Goal: Task Accomplishment & Management: Complete application form

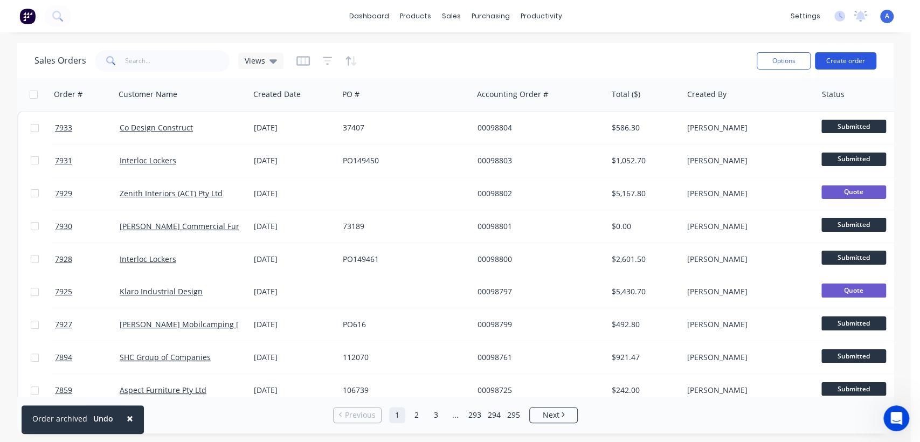
click at [845, 57] on button "Create order" at bounding box center [845, 60] width 61 height 17
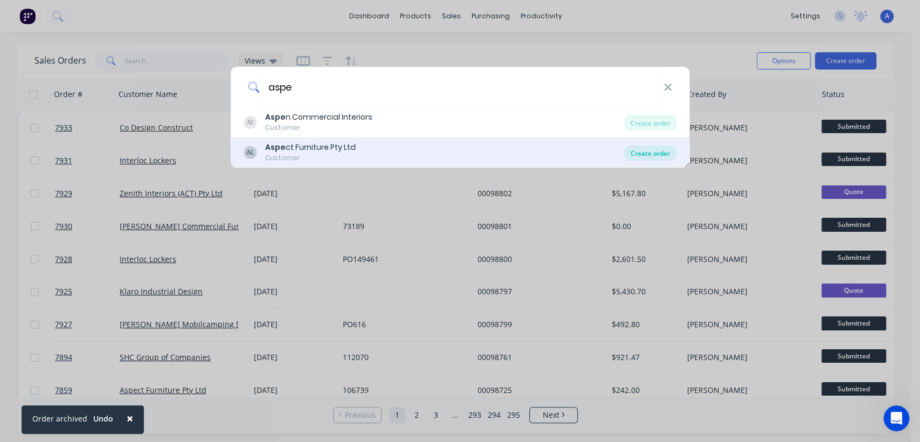
type input "aspe"
click at [663, 155] on div "Create order" at bounding box center [650, 152] width 52 height 15
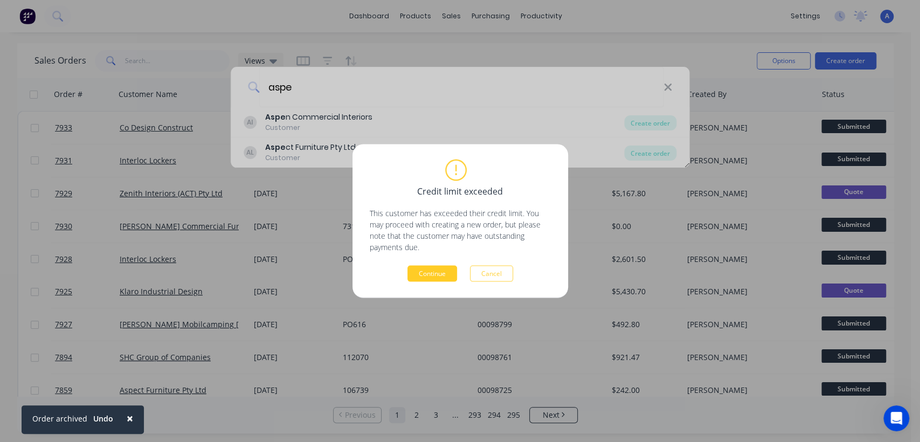
click at [423, 274] on button "Continue" at bounding box center [432, 274] width 50 height 16
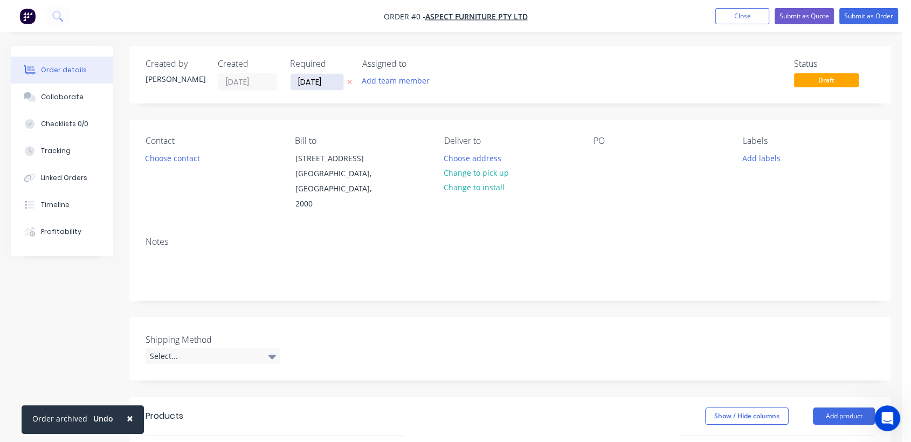
click at [335, 78] on input "[DATE]" at bounding box center [316, 82] width 53 height 16
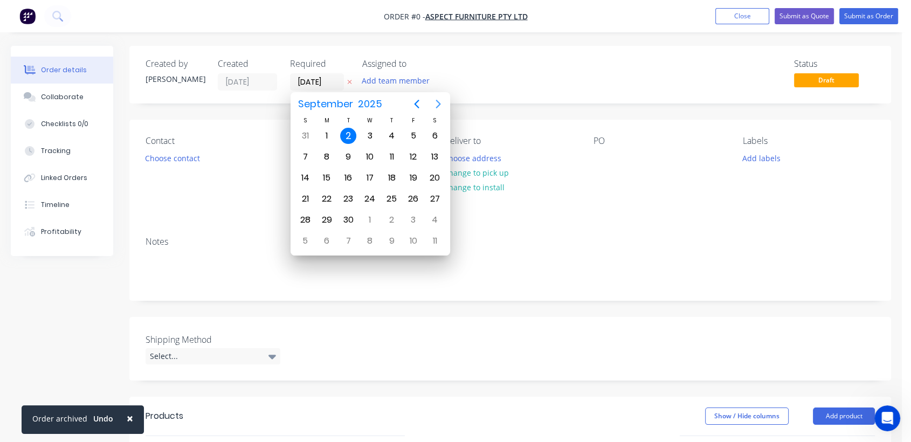
click at [438, 102] on icon "Next page" at bounding box center [437, 104] width 5 height 9
click at [366, 219] on div "31" at bounding box center [370, 220] width 16 height 16
type input "[DATE]"
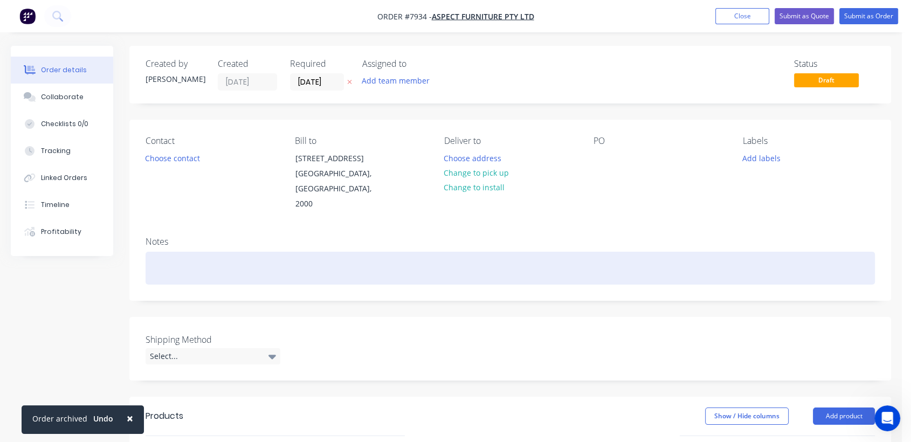
click at [190, 253] on div at bounding box center [509, 268] width 729 height 33
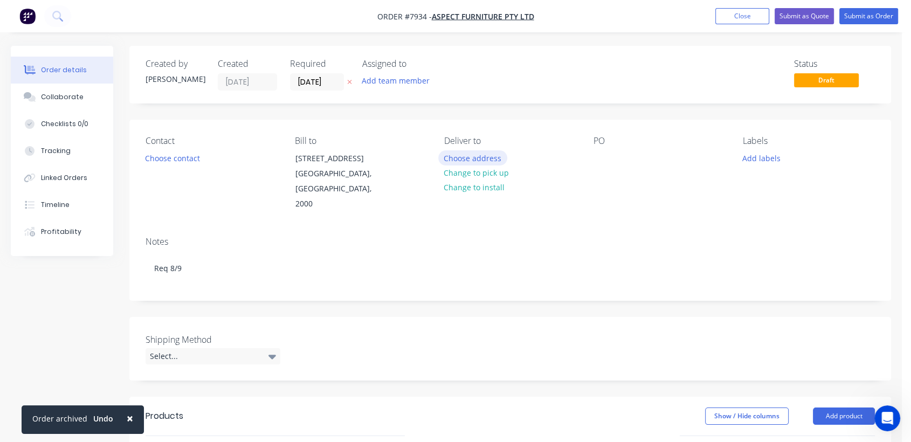
click at [470, 154] on button "Choose address" at bounding box center [472, 157] width 69 height 15
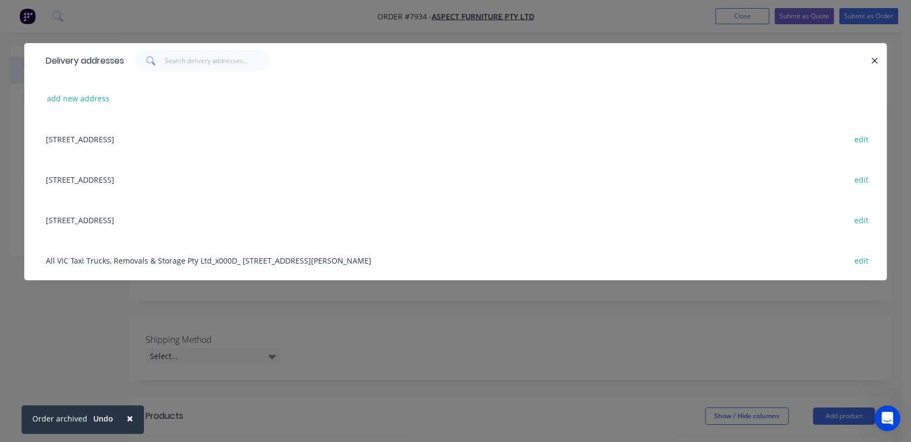
click at [137, 175] on div "[STREET_ADDRESS] edit" at bounding box center [455, 179] width 830 height 40
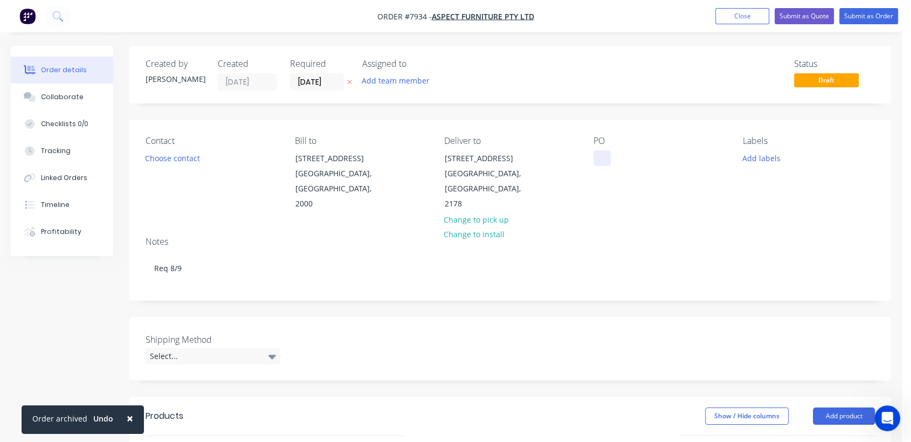
click at [599, 157] on div at bounding box center [601, 158] width 17 height 16
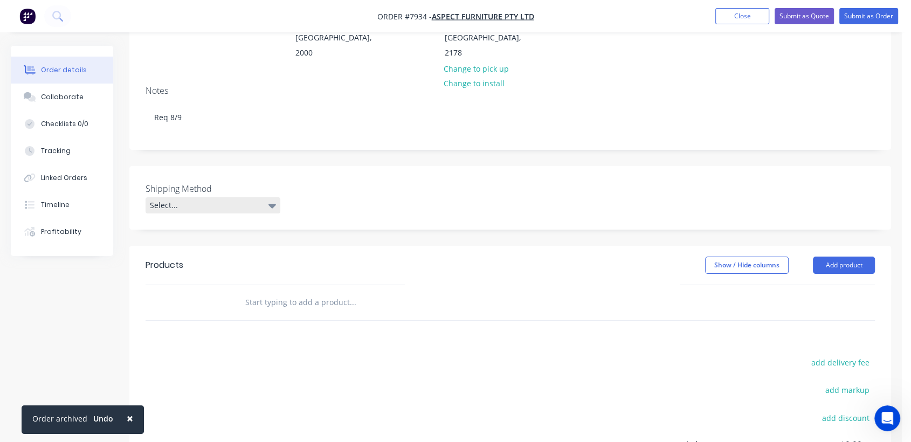
scroll to position [179, 0]
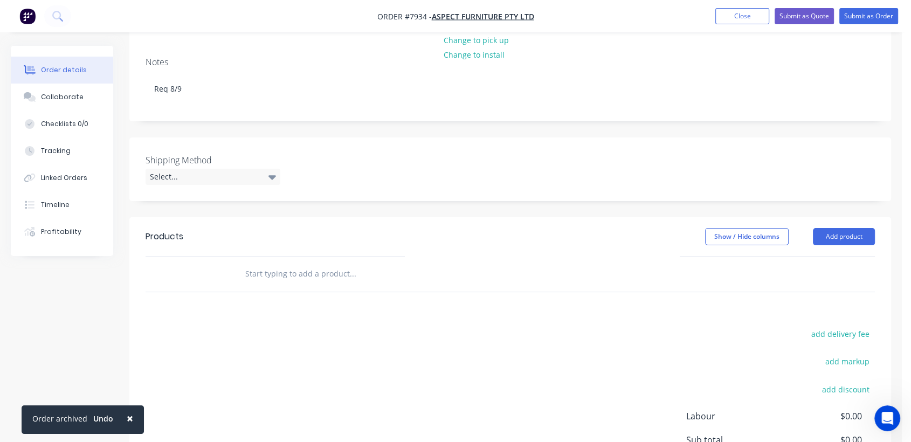
click at [213, 154] on label "Shipping Method" at bounding box center [212, 160] width 135 height 13
click at [215, 169] on div "Select..." at bounding box center [212, 177] width 135 height 16
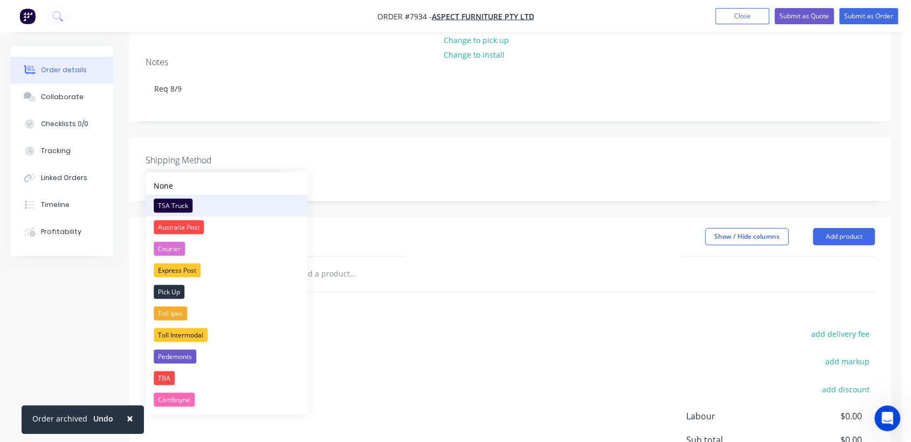
click at [181, 198] on div "TSA Truck" at bounding box center [173, 205] width 39 height 14
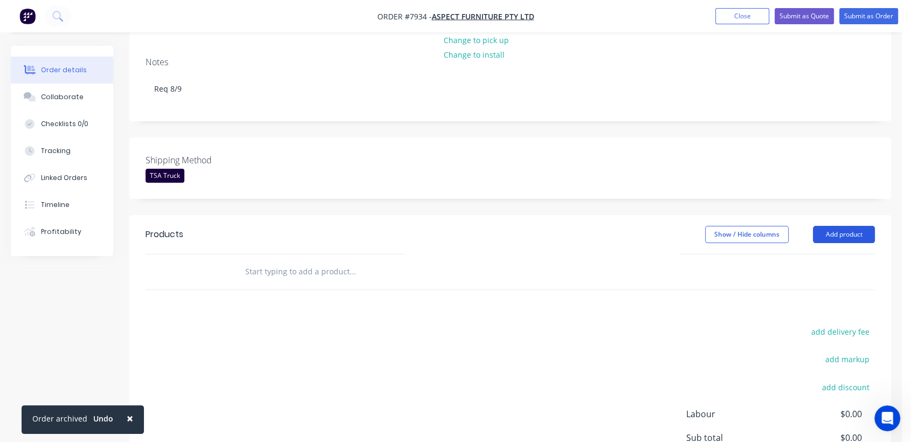
click at [859, 226] on button "Add product" at bounding box center [844, 234] width 62 height 17
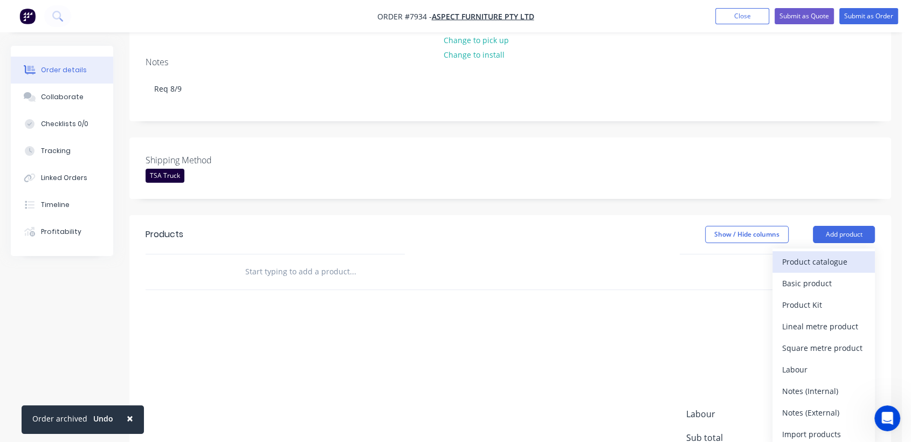
click at [810, 254] on div "Product catalogue" at bounding box center [823, 262] width 83 height 16
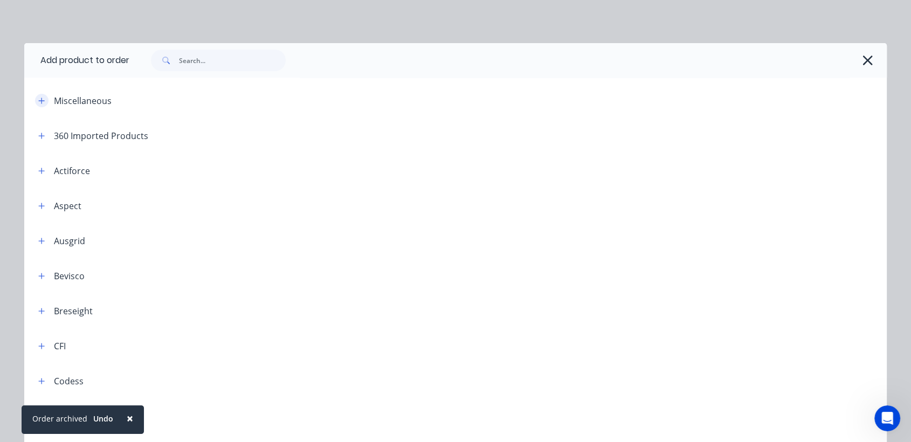
click at [38, 101] on icon "button" at bounding box center [41, 101] width 6 height 8
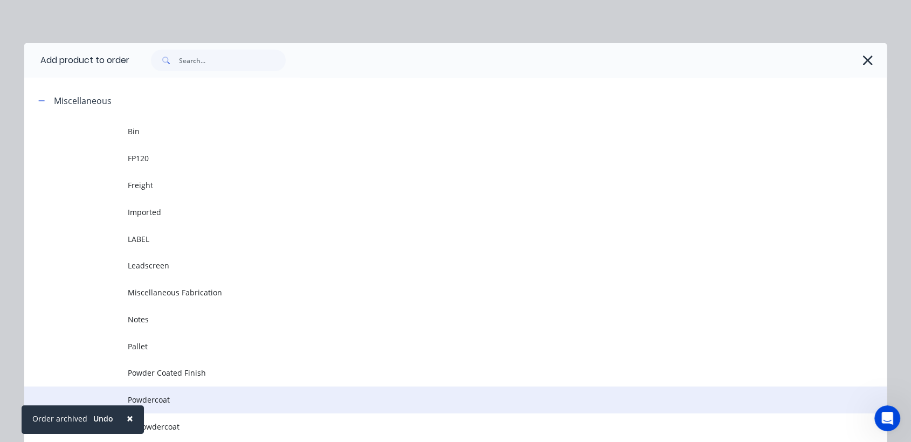
click at [170, 397] on span "Powdercoat" at bounding box center [431, 399] width 607 height 11
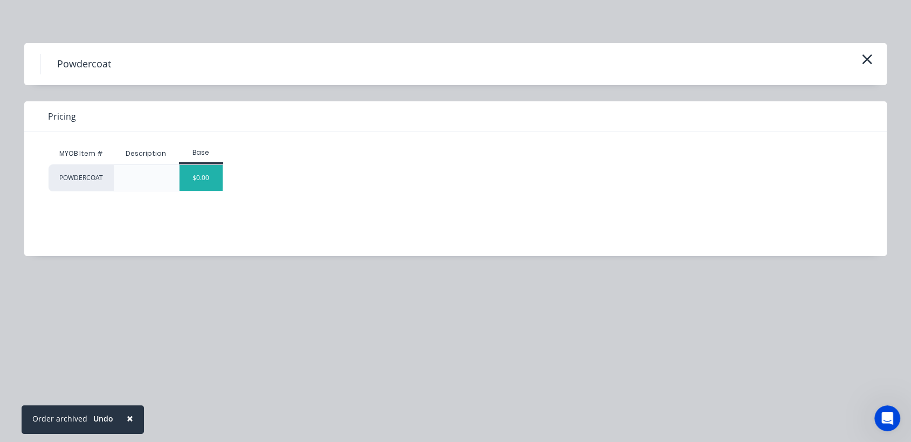
click at [218, 172] on div "$0.00" at bounding box center [201, 178] width 44 height 26
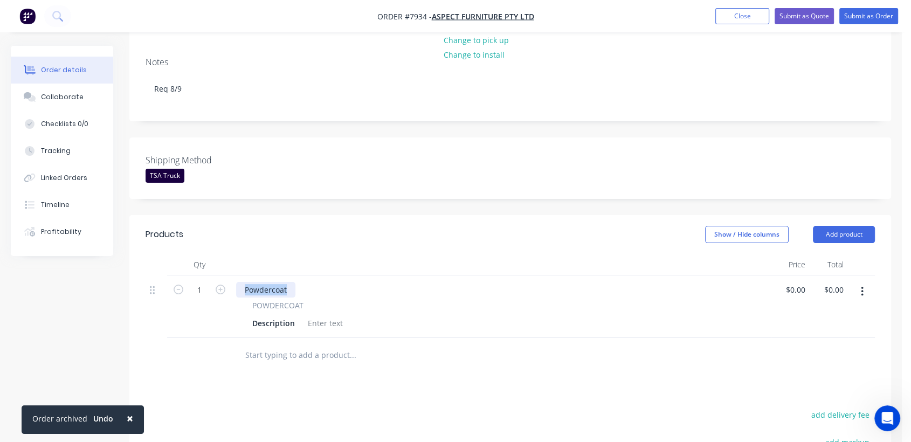
drag, startPoint x: 290, startPoint y: 272, endPoint x: 232, endPoint y: 254, distance: 61.5
click at [232, 254] on div "Qty Price Total 1 Powdercoat POWDERCOAT Description $0.00 $0.00 $0.00 $0.00" at bounding box center [509, 296] width 729 height 84
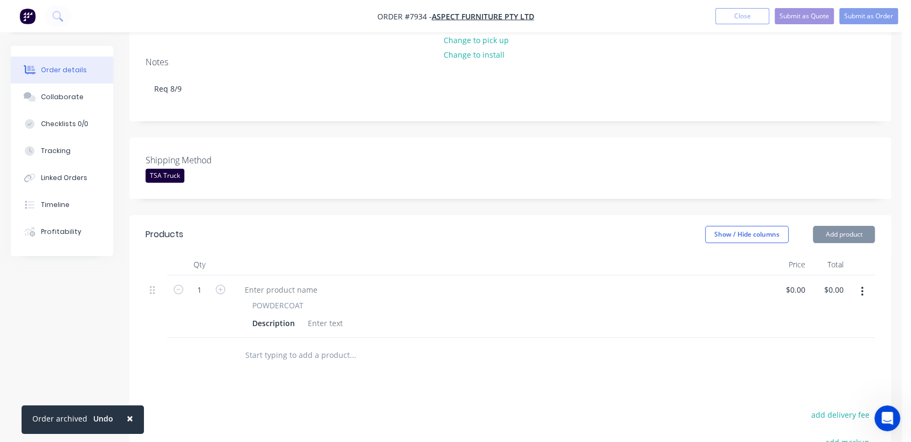
click at [328, 315] on div at bounding box center [325, 323] width 44 height 16
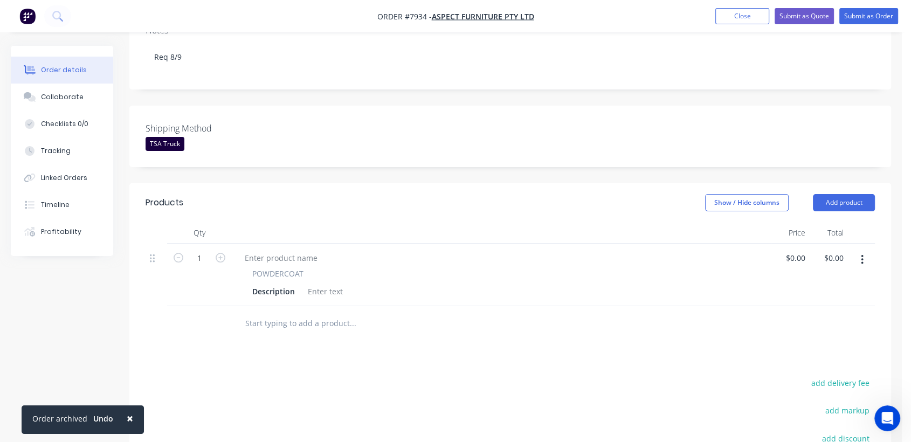
scroll to position [239, 0]
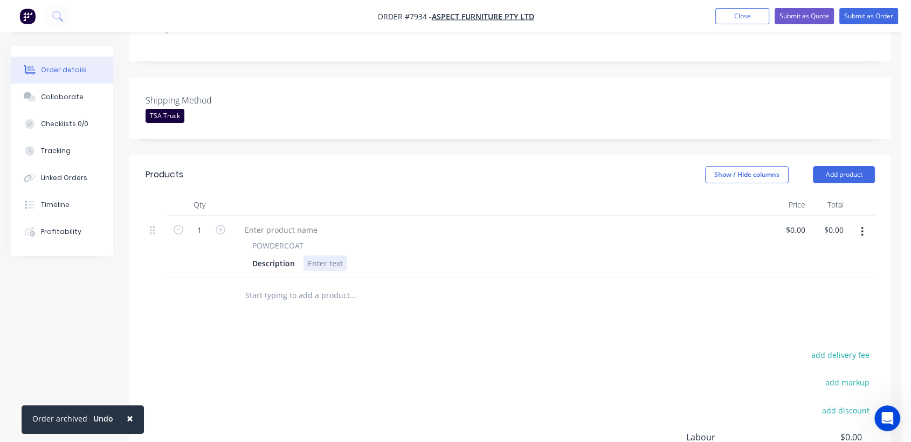
click at [327, 255] on div at bounding box center [325, 263] width 44 height 16
paste div
type input "$20.00"
click at [862, 227] on icon "button" at bounding box center [862, 232] width 2 height 10
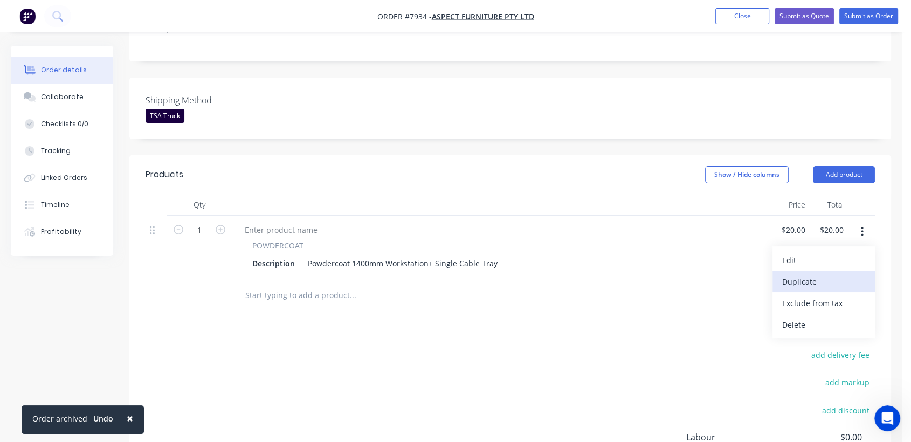
click at [825, 274] on div "Duplicate" at bounding box center [823, 282] width 83 height 16
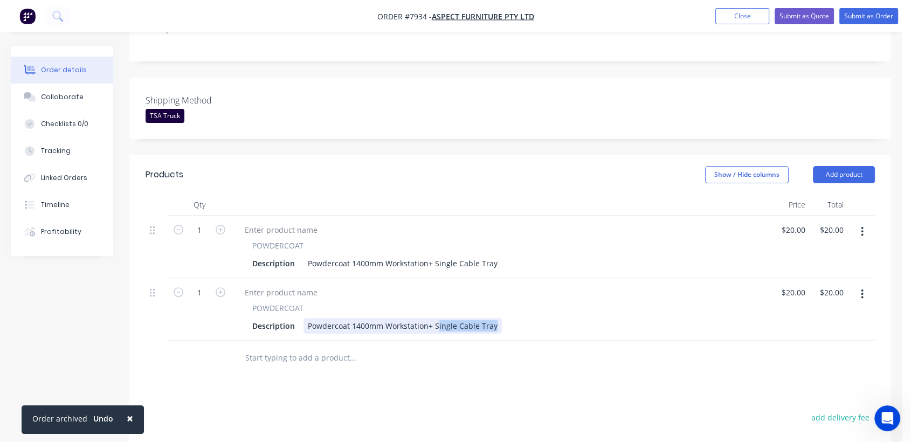
drag, startPoint x: 492, startPoint y: 310, endPoint x: 437, endPoint y: 307, distance: 55.6
click at [437, 318] on div "Powdercoat 1400mm Workstation+ Single Cable Tray" at bounding box center [402, 326] width 198 height 16
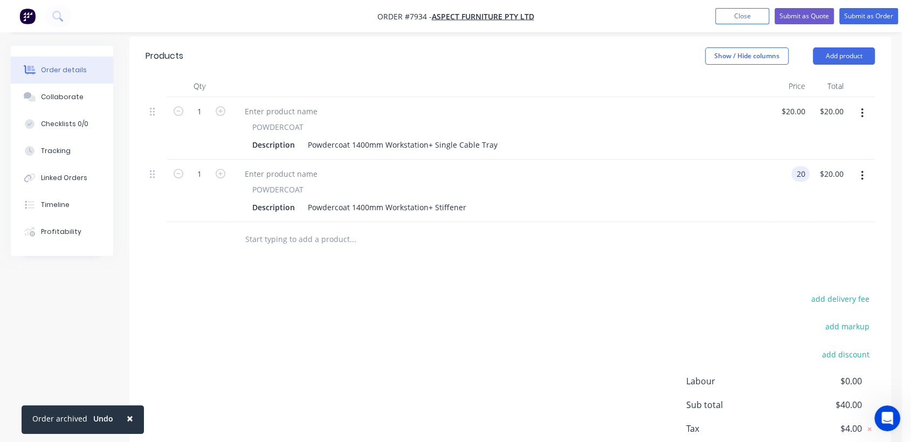
scroll to position [359, 0]
type input "$20.00"
click at [294, 227] on input "text" at bounding box center [353, 238] width 216 height 22
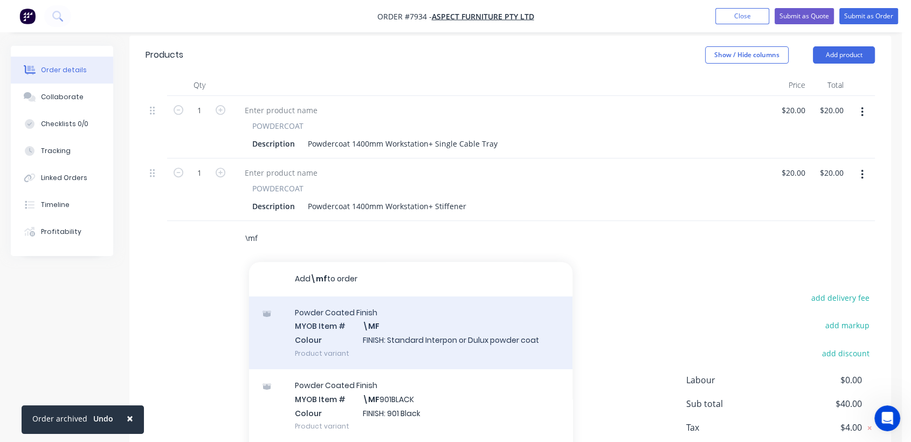
type input "\mf"
click at [379, 313] on div "Powder Coated Finish MYOB Item # \MF Colour FINISH: Standard Interpon or Dulux …" at bounding box center [410, 332] width 323 height 73
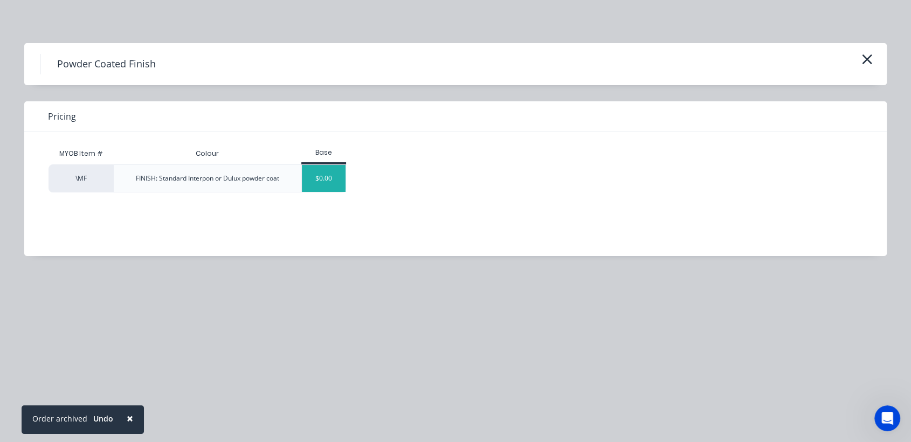
click at [325, 178] on div "$0.00" at bounding box center [324, 178] width 44 height 27
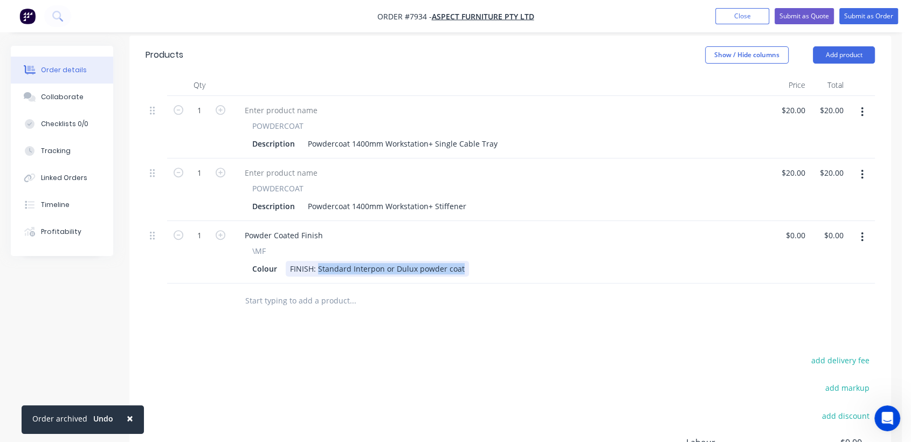
drag, startPoint x: 317, startPoint y: 252, endPoint x: 552, endPoint y: 292, distance: 237.8
click at [552, 292] on div "Qty Price Total 1 POWDERCOAT Description Powdercoat 1400mm Workstation+ Single …" at bounding box center [509, 196] width 761 height 244
type input "$0.00"
click at [344, 290] on input "text" at bounding box center [353, 301] width 216 height 22
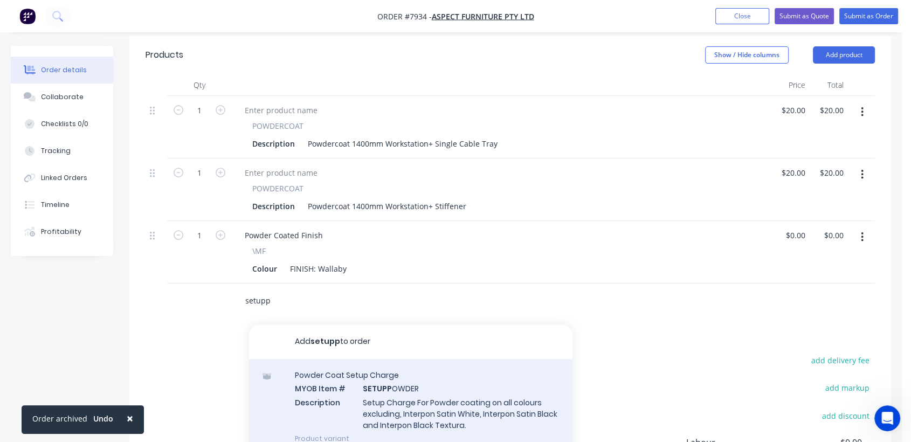
type input "setupp"
click at [433, 385] on div "Powder Coat Setup Charge MYOB Item # SETUPP OWDER Description Setup Charge For …" at bounding box center [410, 406] width 323 height 95
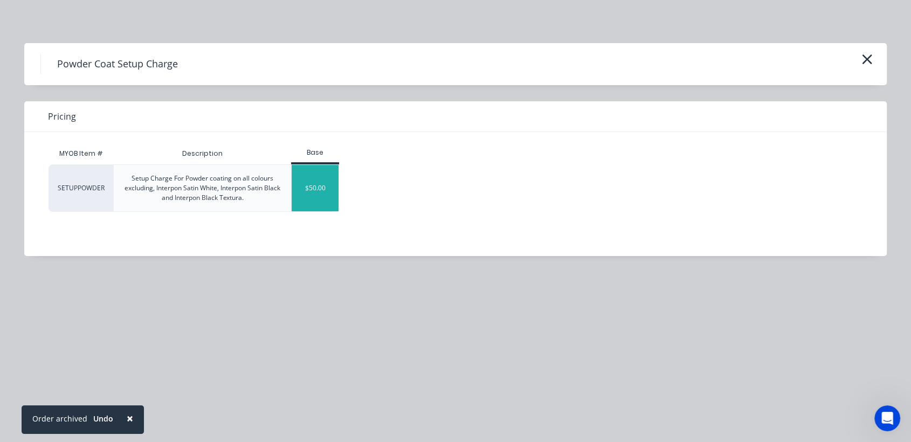
click at [318, 189] on div "$50.00" at bounding box center [315, 188] width 47 height 46
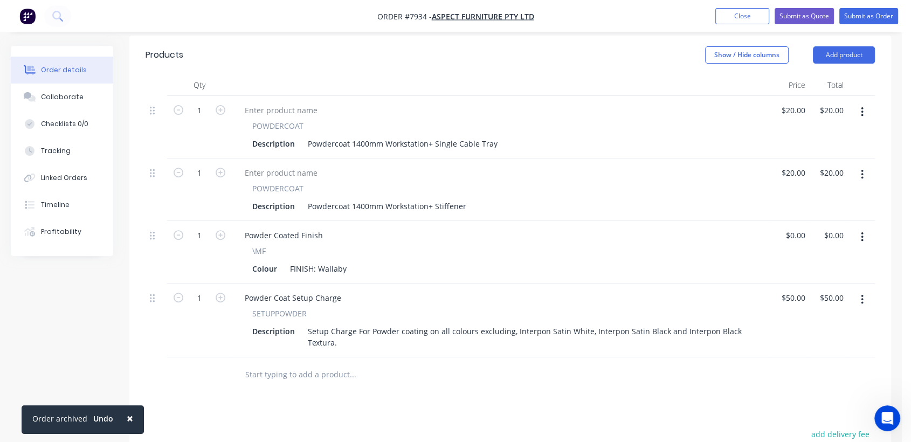
click at [310, 364] on input "text" at bounding box center [353, 375] width 216 height 22
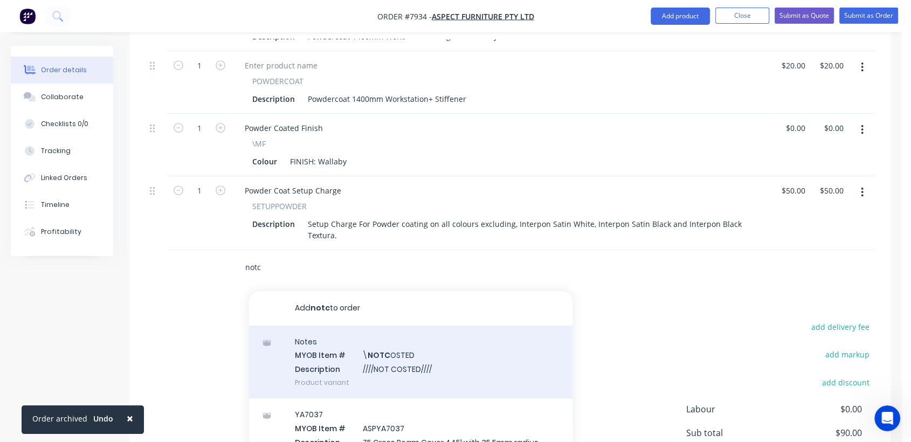
scroll to position [539, 0]
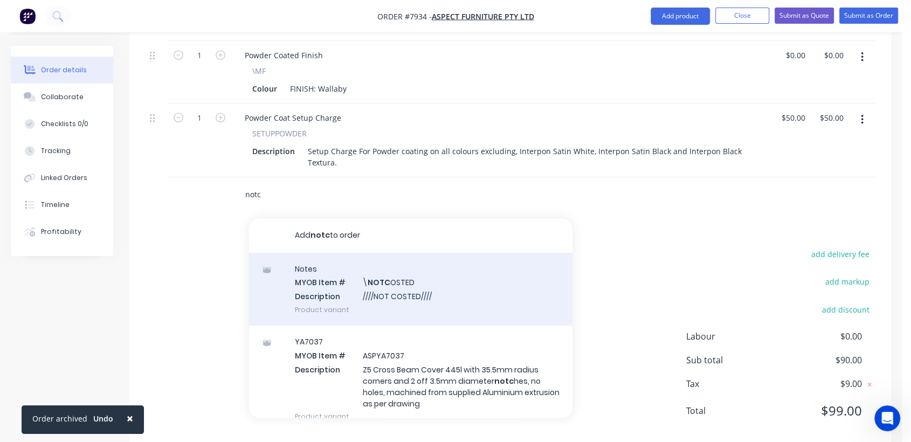
type input "notc"
click at [422, 269] on div "Notes MYOB Item # \ NOTC OSTED Description ////NOT COSTED//// Product variant" at bounding box center [410, 289] width 323 height 73
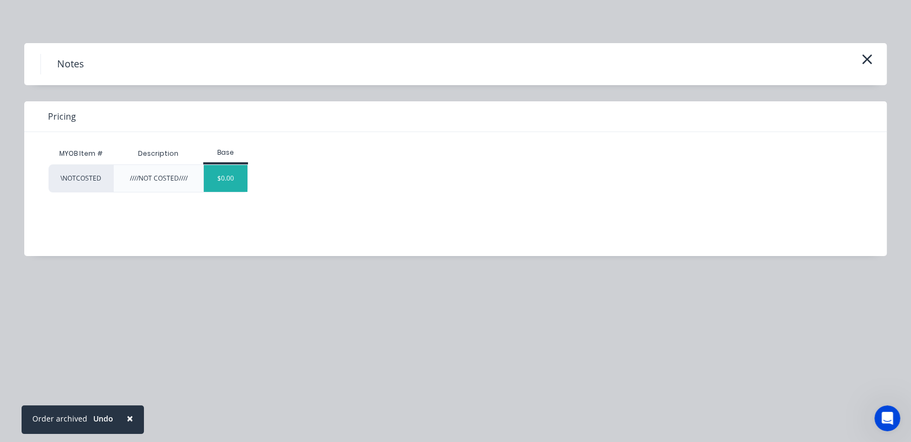
click at [221, 169] on div "$0.00" at bounding box center [226, 178] width 44 height 27
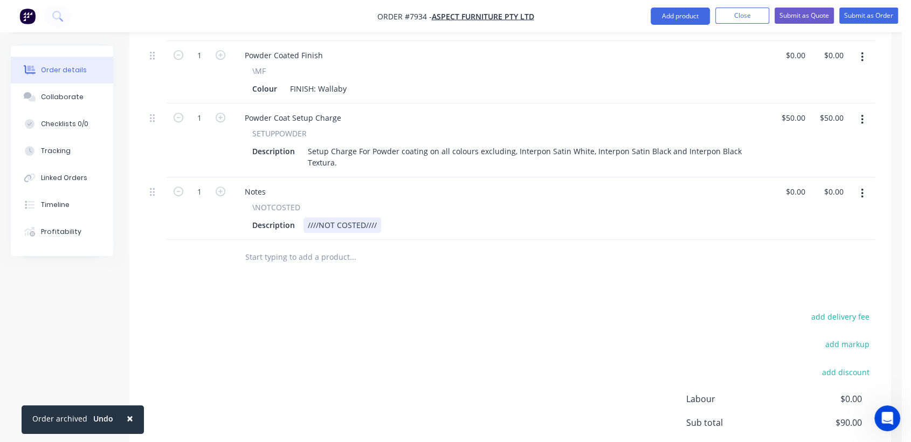
click at [379, 217] on div "////NOT COSTED////" at bounding box center [342, 225] width 78 height 16
type input "0"
click at [60, 96] on div "Collaborate" at bounding box center [62, 97] width 43 height 10
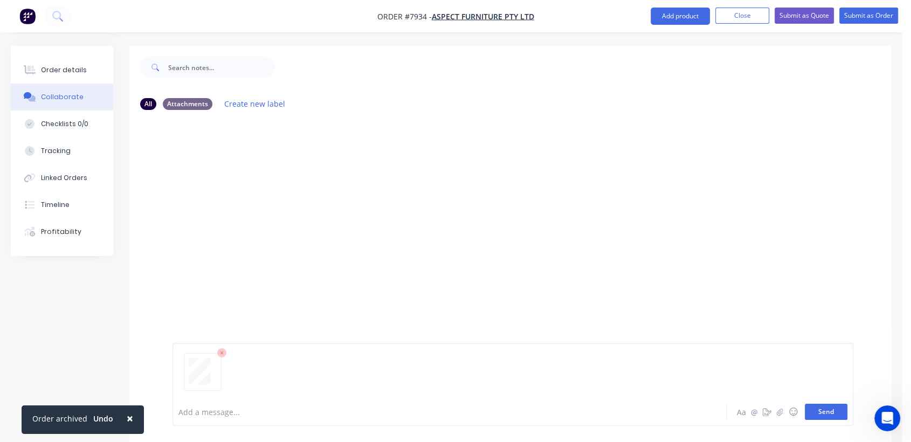
click at [824, 411] on button "Send" at bounding box center [825, 412] width 43 height 16
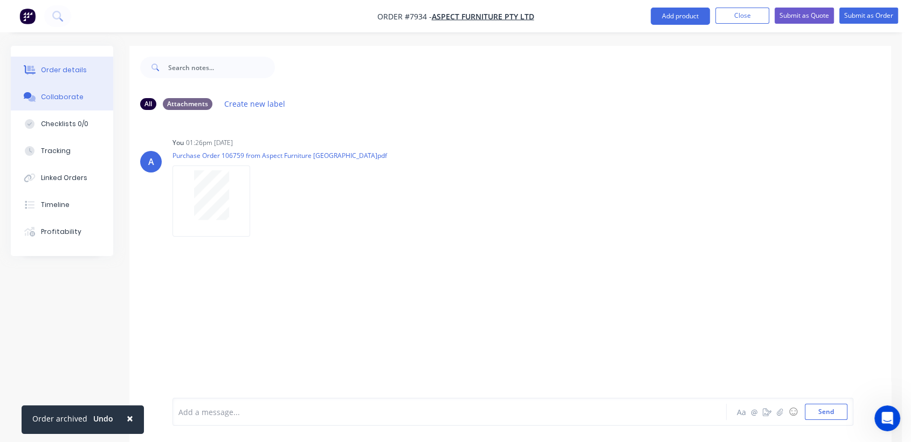
click at [71, 69] on div "Order details" at bounding box center [64, 70] width 46 height 10
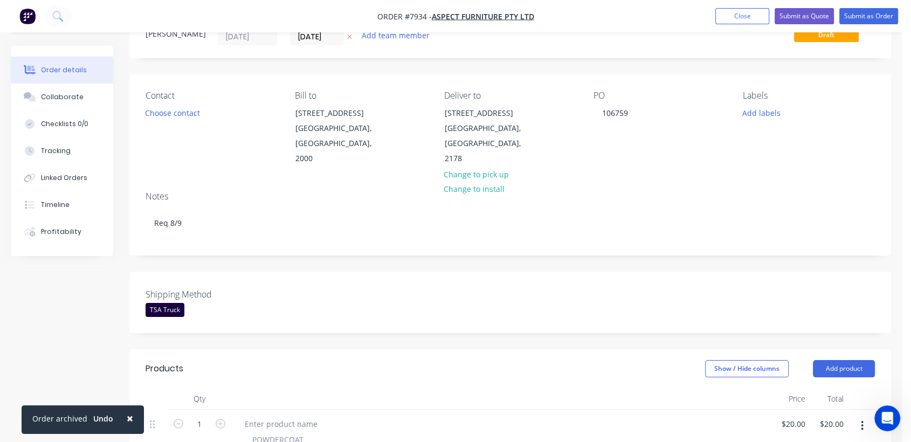
scroll to position [9, 0]
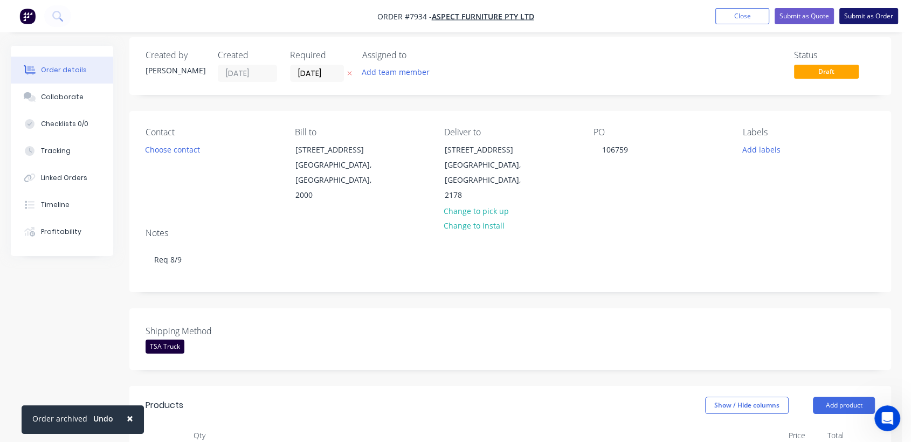
click at [870, 10] on button "Submit as Order" at bounding box center [868, 16] width 59 height 16
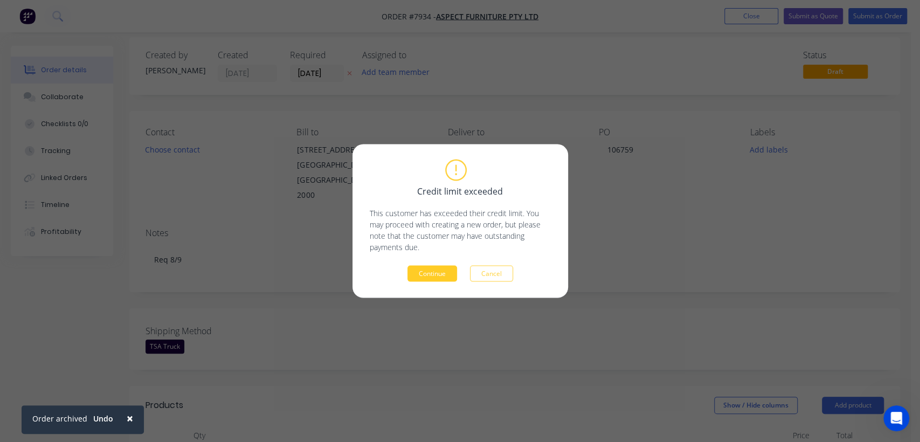
click at [440, 273] on button "Continue" at bounding box center [432, 274] width 50 height 16
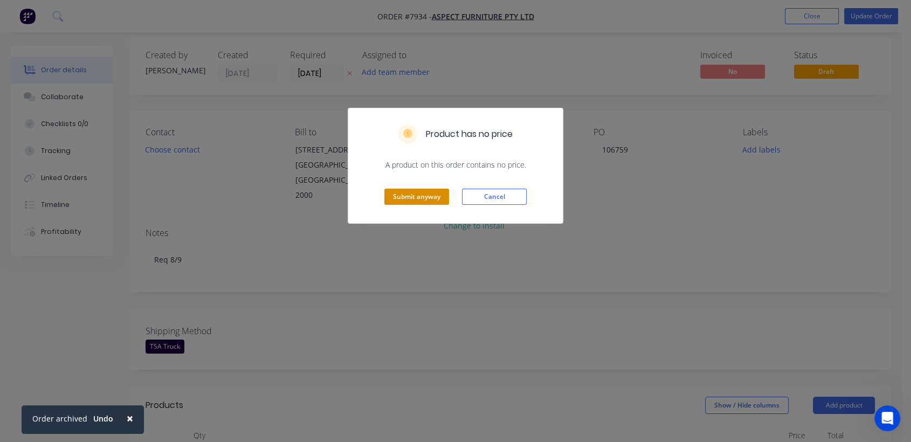
click at [422, 192] on button "Submit anyway" at bounding box center [416, 197] width 65 height 16
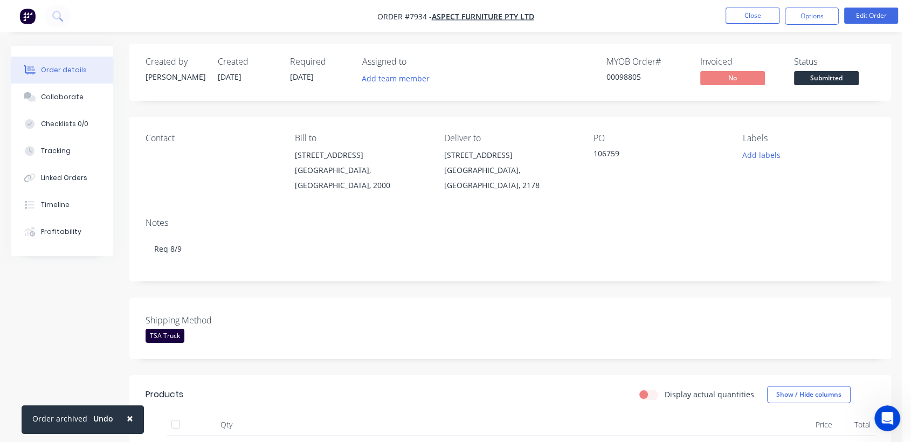
scroll to position [0, 0]
